Goal: Information Seeking & Learning: Find specific fact

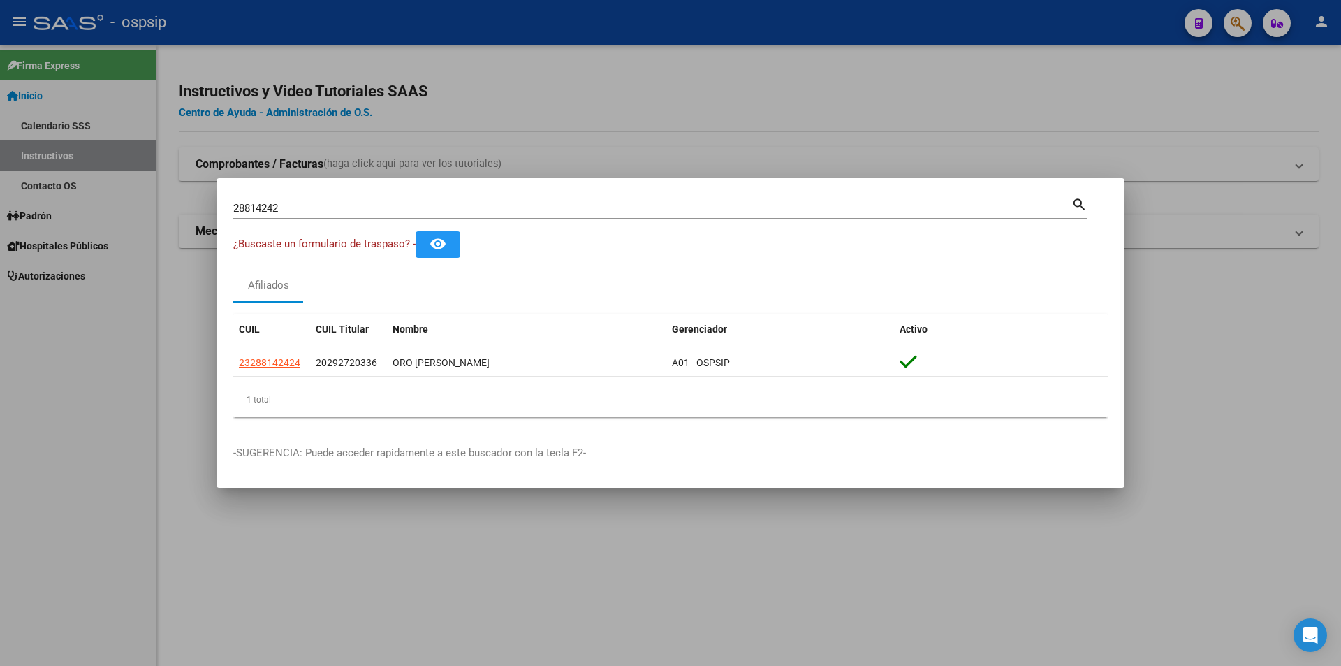
click at [409, 215] on div "28814242 Buscar (apellido, dni, [PERSON_NAME], nro traspaso, cuit, obra social)" at bounding box center [652, 208] width 838 height 21
click at [402, 206] on input "28814242" at bounding box center [652, 208] width 838 height 13
paste input "4568635"
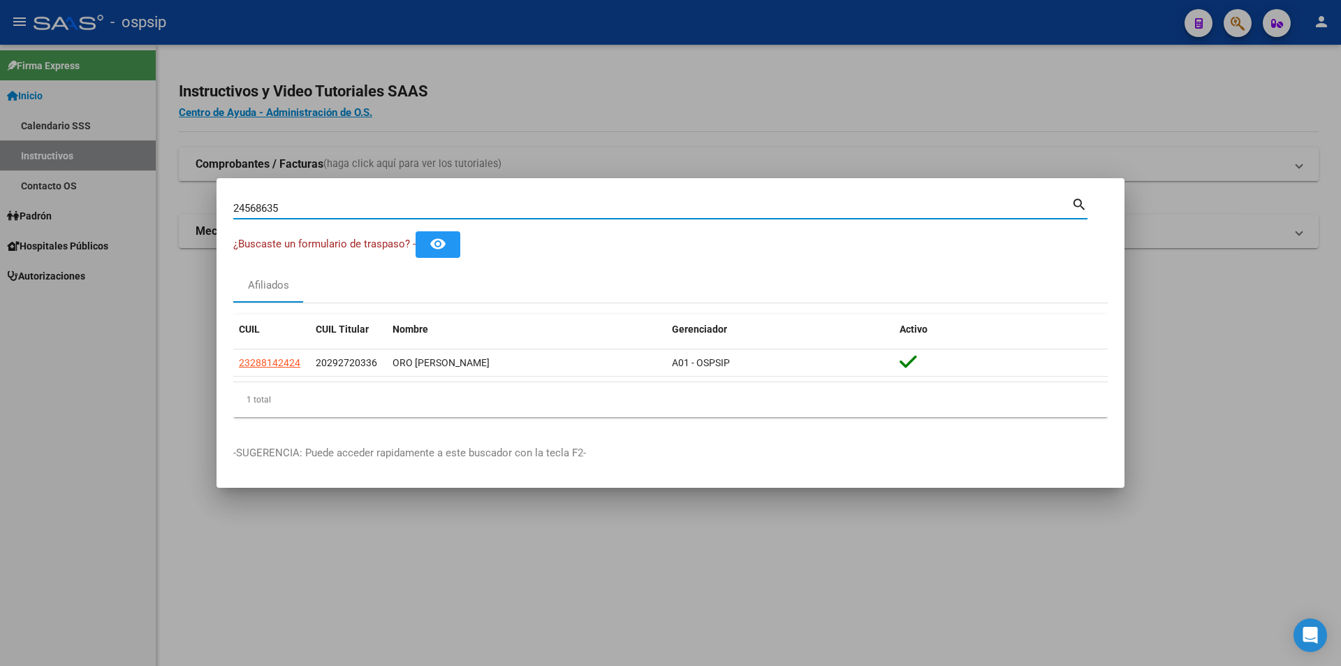
type input "24568635"
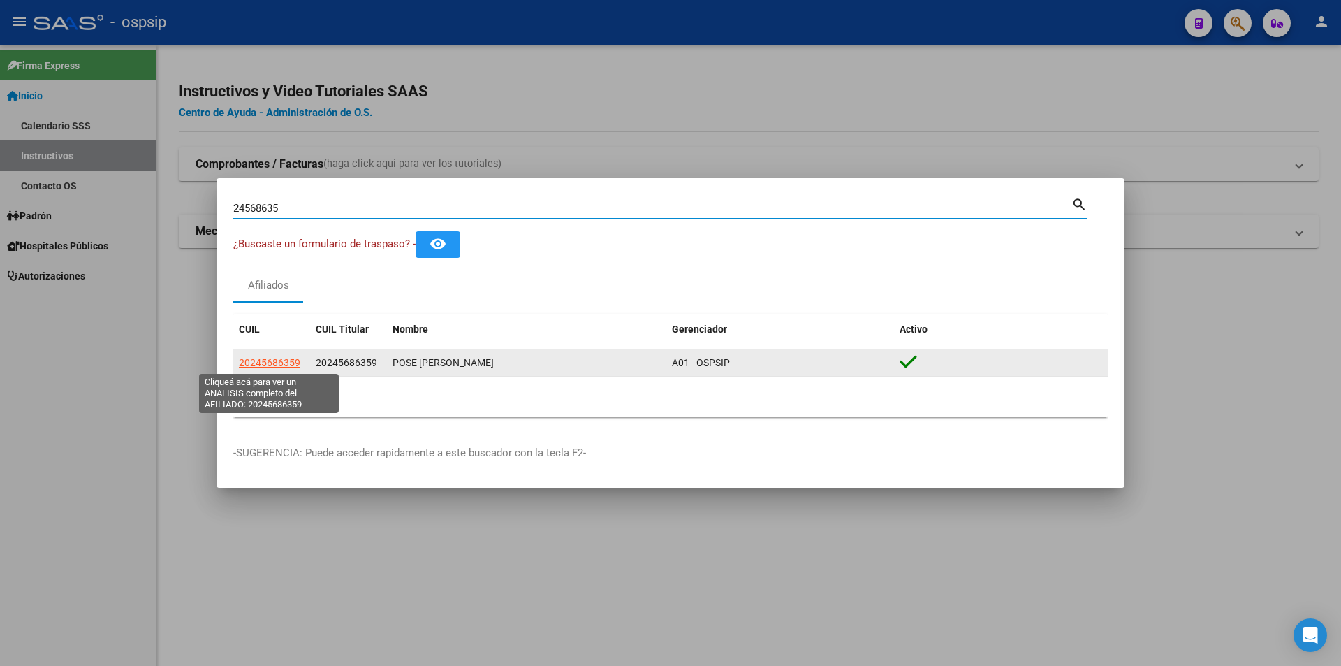
click at [282, 357] on span "20245686359" at bounding box center [269, 362] width 61 height 11
type textarea "20245686359"
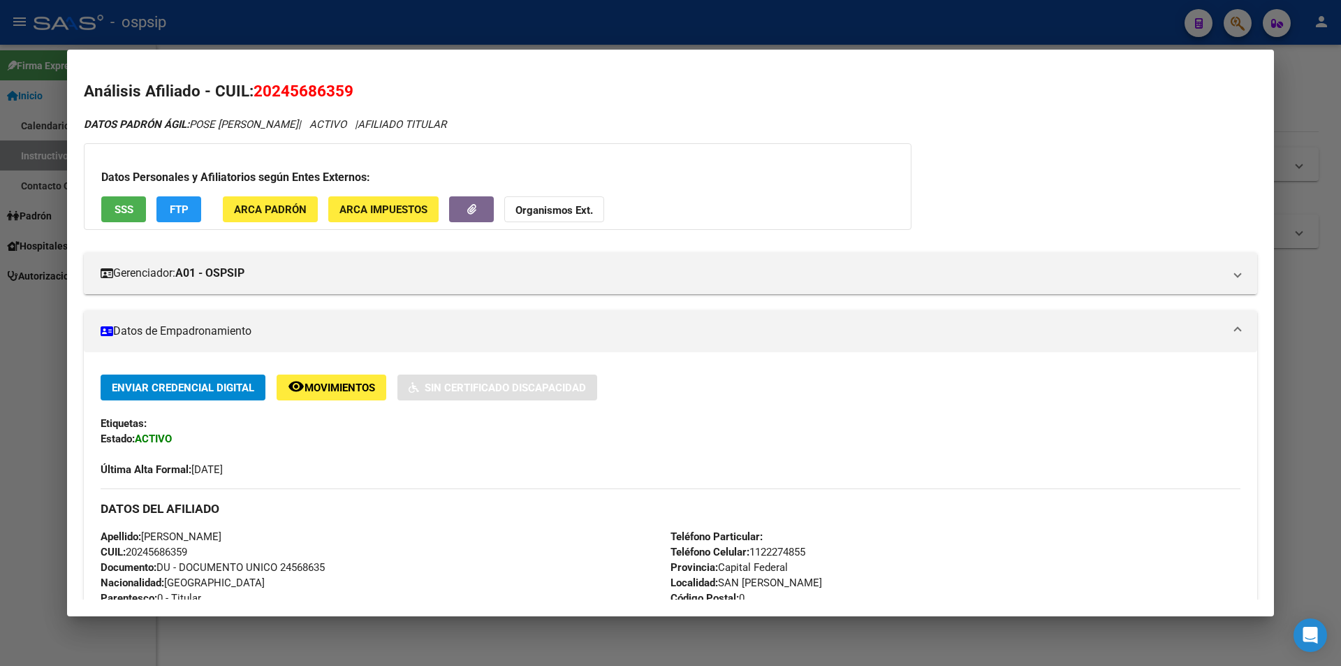
scroll to position [140, 0]
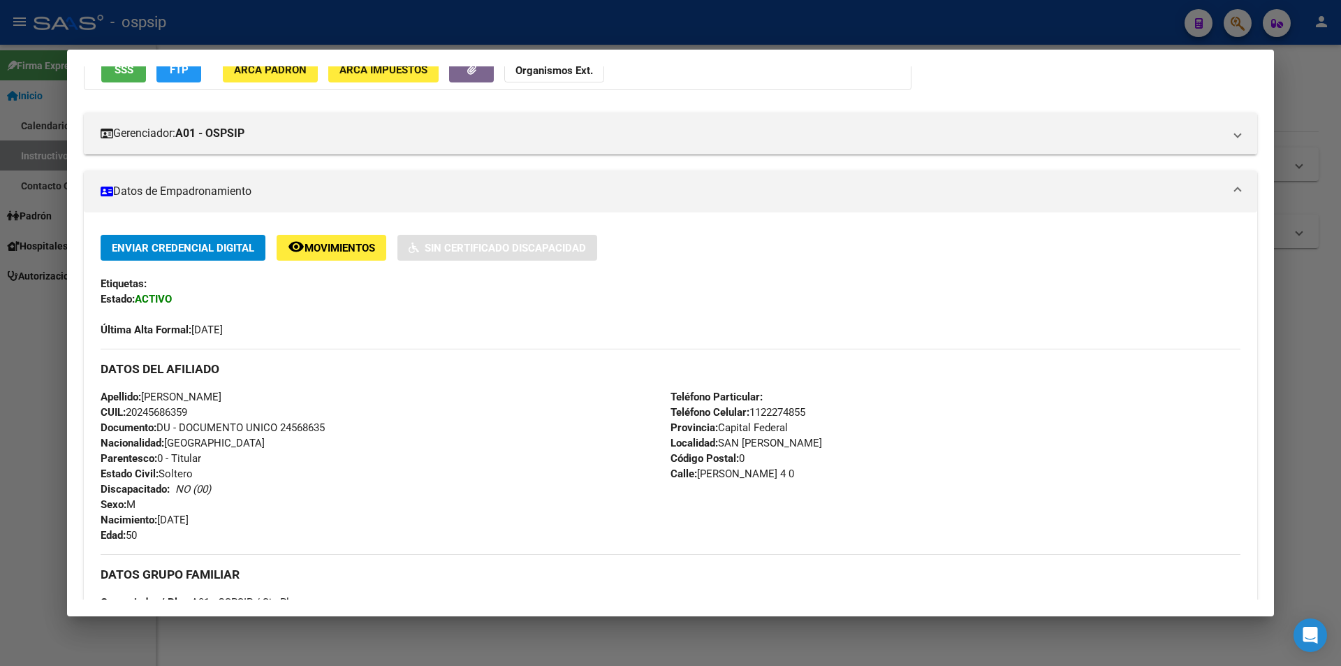
click at [311, 433] on span "Documento: DU - DOCUMENTO UNICO 24568635" at bounding box center [213, 427] width 224 height 13
copy span "24568635"
click at [312, 453] on div "Apellido: [PERSON_NAME] POSE CUIL: 20245686359 Documento: DU - DOCUMENTO UNICO …" at bounding box center [386, 466] width 570 height 154
drag, startPoint x: 319, startPoint y: 474, endPoint x: 701, endPoint y: 579, distance: 396.4
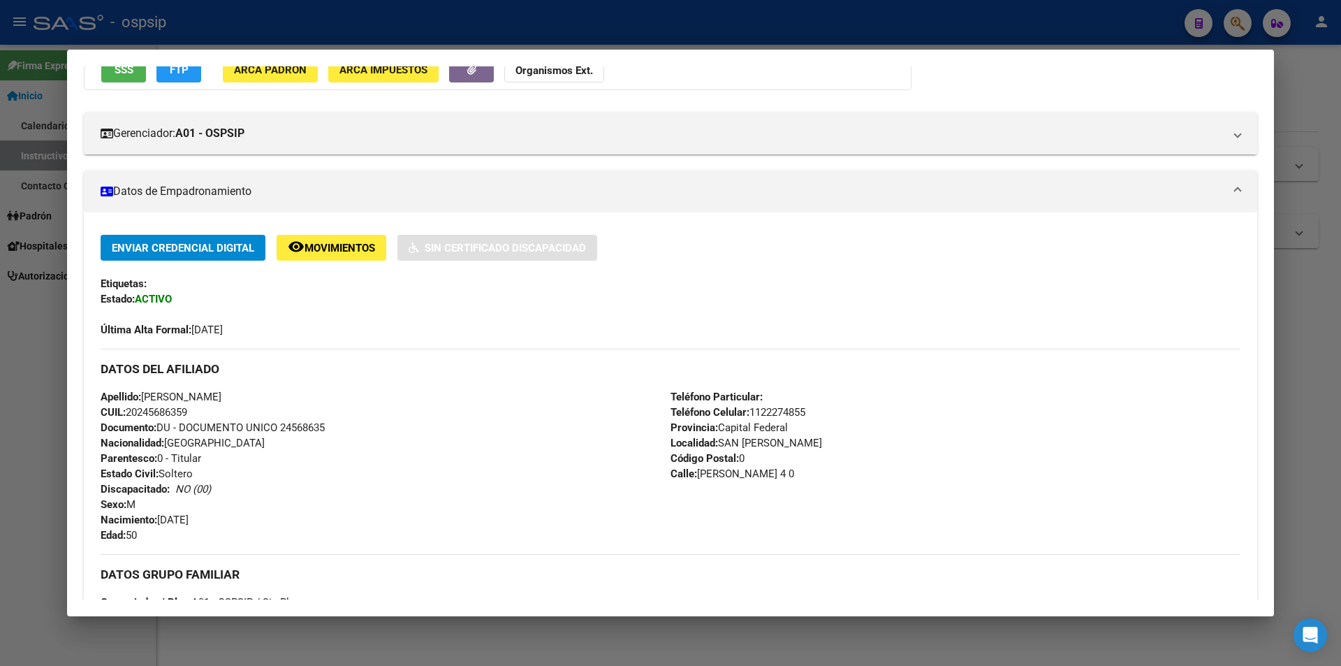
drag, startPoint x: 701, startPoint y: 579, endPoint x: 476, endPoint y: 481, distance: 244.9
click at [476, 481] on div "Apellido: [PERSON_NAME] POSE CUIL: 20245686359 Documento: DU - DOCUMENTO UNICO …" at bounding box center [386, 466] width 570 height 154
drag, startPoint x: 473, startPoint y: 493, endPoint x: 274, endPoint y: 473, distance: 200.1
click at [268, 472] on div "Apellido: [PERSON_NAME] POSE CUIL: 20245686359 Documento: DU - DOCUMENTO UNICO …" at bounding box center [386, 466] width 570 height 154
drag, startPoint x: 281, startPoint y: 480, endPoint x: 411, endPoint y: 530, distance: 139.1
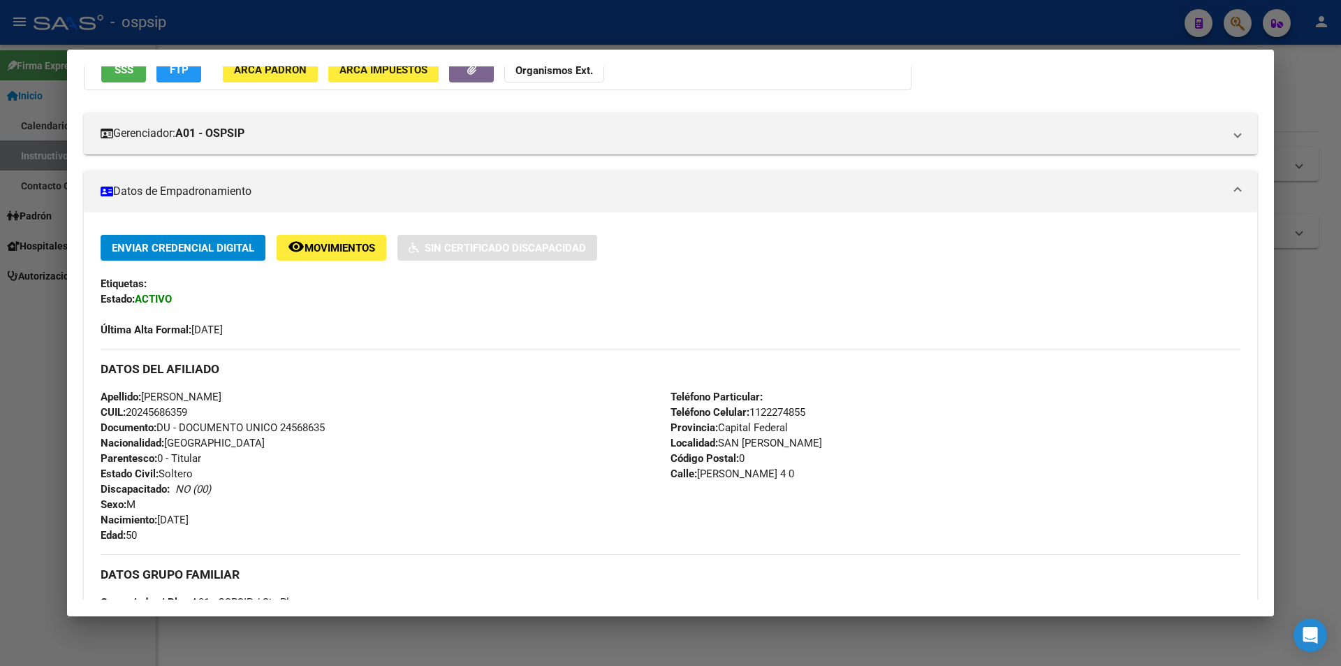
drag, startPoint x: 411, startPoint y: 530, endPoint x: 194, endPoint y: 530, distance: 217.3
drag, startPoint x: 194, startPoint y: 530, endPoint x: 100, endPoint y: 557, distance: 97.5
click at [100, 557] on div "Enviar Credencial Digital remove_red_eye Movimientos Sin Certificado Discapacid…" at bounding box center [671, 493] width 1174 height 517
drag, startPoint x: 103, startPoint y: 556, endPoint x: 85, endPoint y: 588, distance: 36.0
drag, startPoint x: 85, startPoint y: 588, endPoint x: 68, endPoint y: 609, distance: 27.4
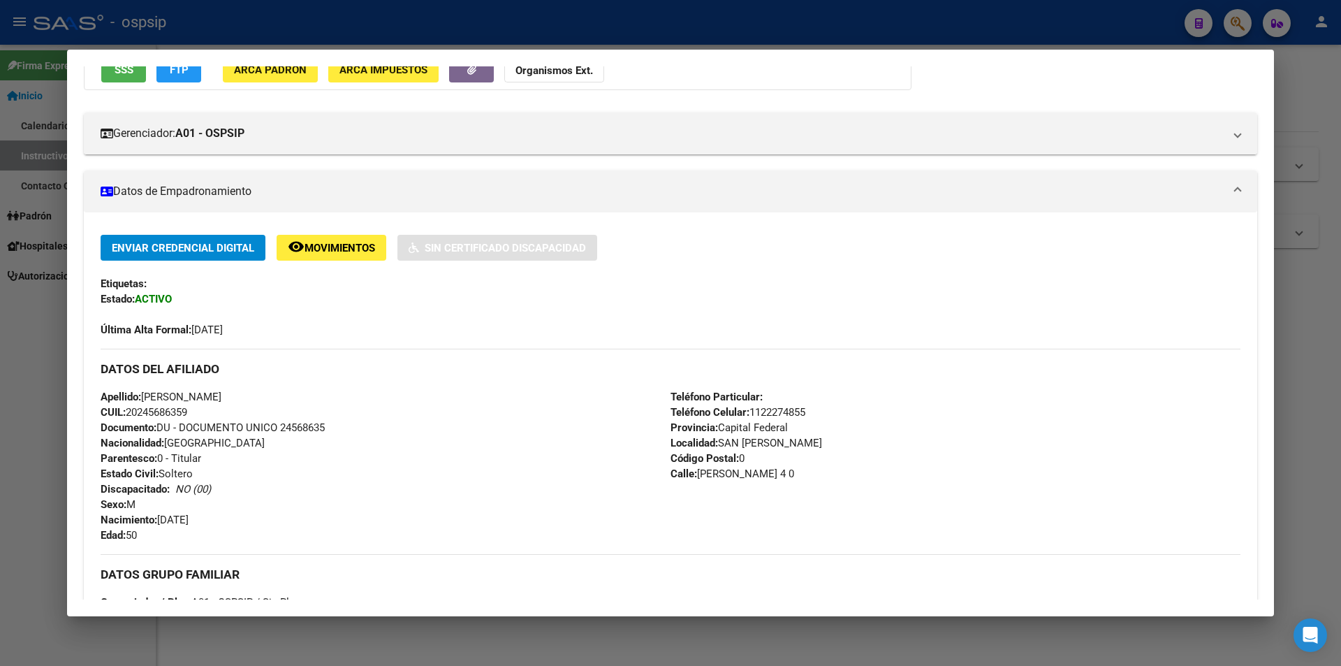
click at [68, 609] on mat-dialog-container "Análisis Afiliado - CUIL: 20245686359 DATOS PADRÓN ÁGIL: POSE [PERSON_NAME] | A…" at bounding box center [670, 333] width 1207 height 566
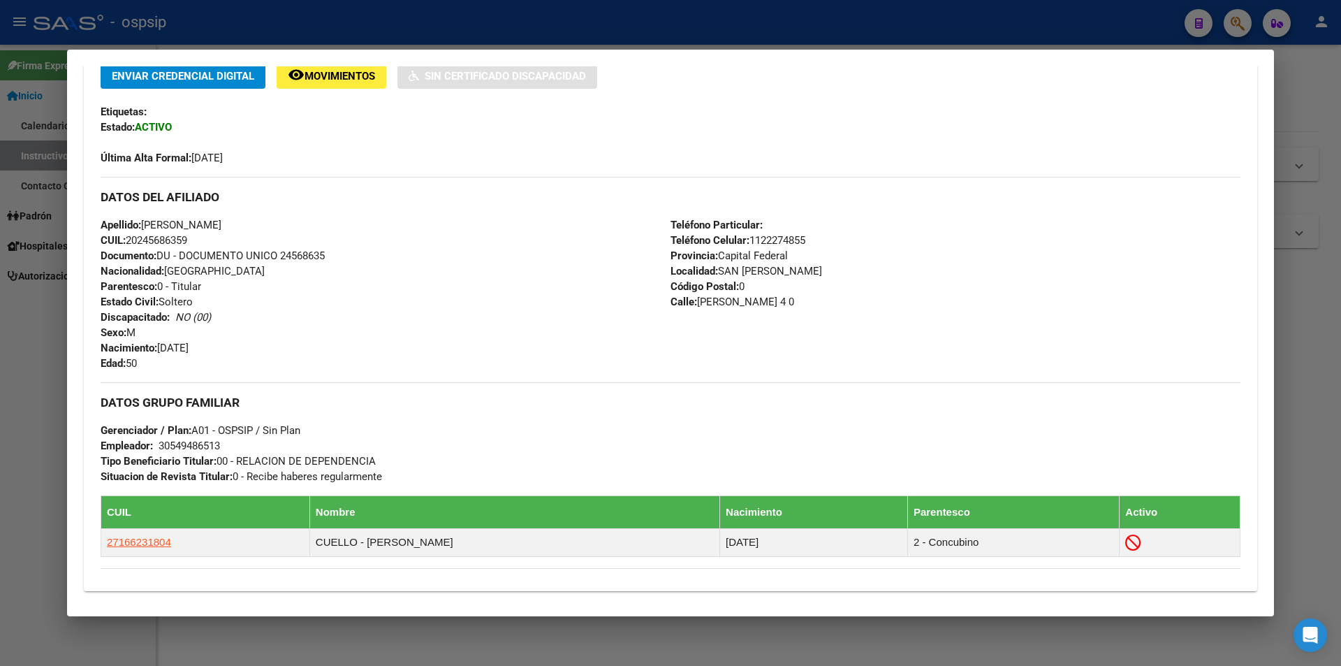
scroll to position [487, 0]
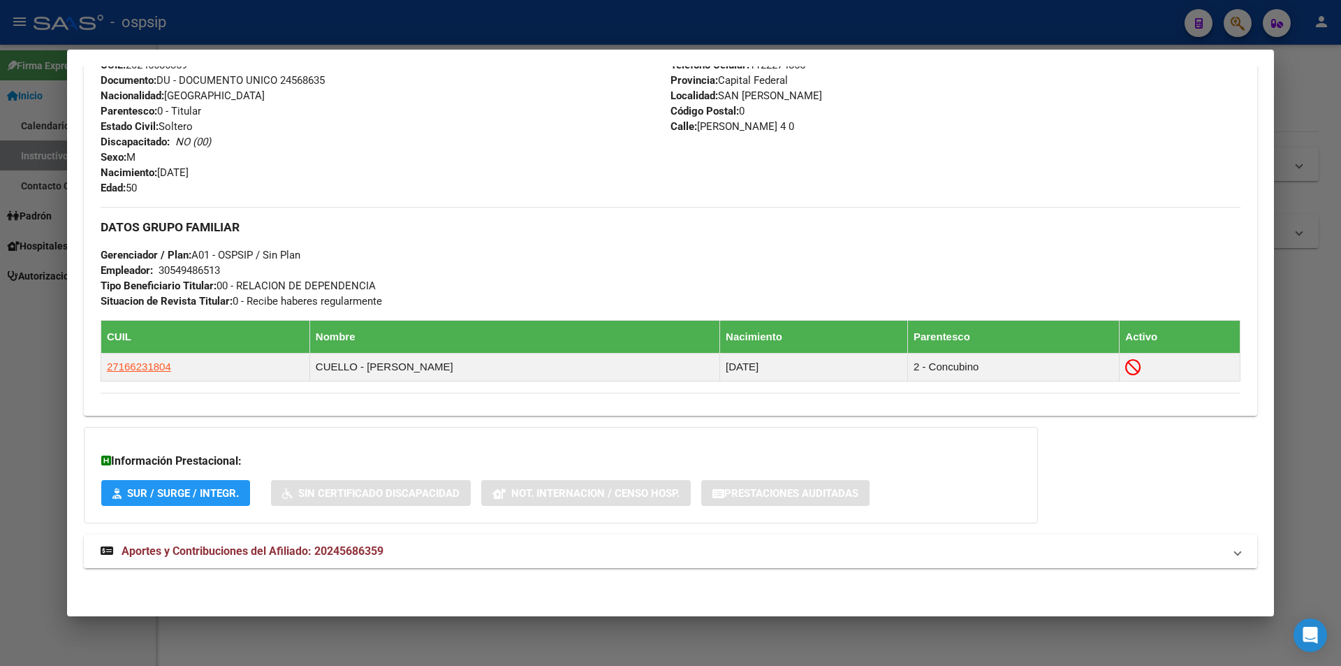
drag, startPoint x: 949, startPoint y: 505, endPoint x: 880, endPoint y: 548, distance: 81.6
drag, startPoint x: 880, startPoint y: 548, endPoint x: 873, endPoint y: 606, distance: 57.7
click at [873, 606] on mat-dialog-container "Análisis Afiliado - CUIL: 20245686359 DATOS PADRÓN ÁGIL: POSE [PERSON_NAME] | A…" at bounding box center [670, 333] width 1207 height 566
